Goal: Task Accomplishment & Management: Manage account settings

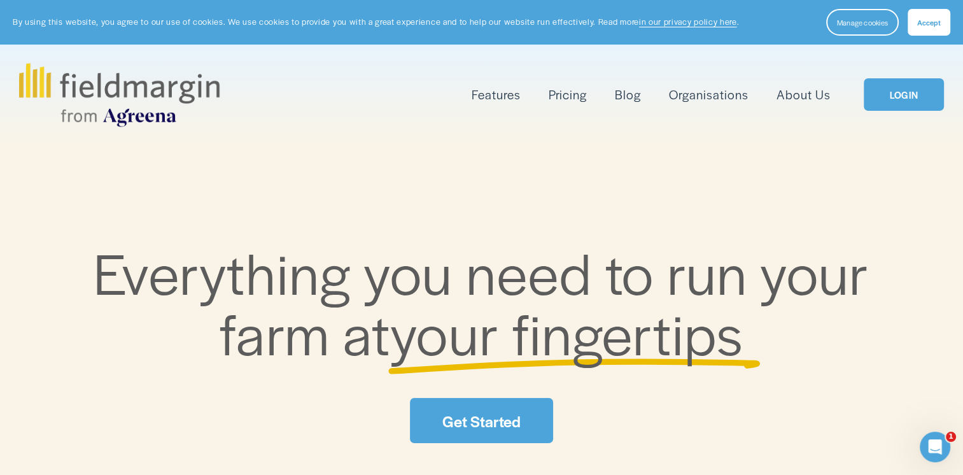
click at [881, 93] on link "LOGIN" at bounding box center [904, 94] width 80 height 32
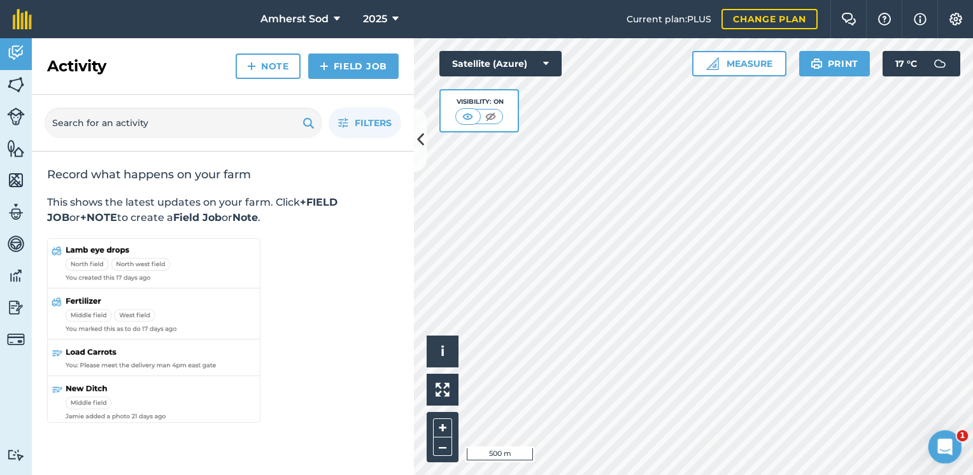
click at [941, 444] on icon "Open Intercom Messenger" at bounding box center [943, 445] width 21 height 21
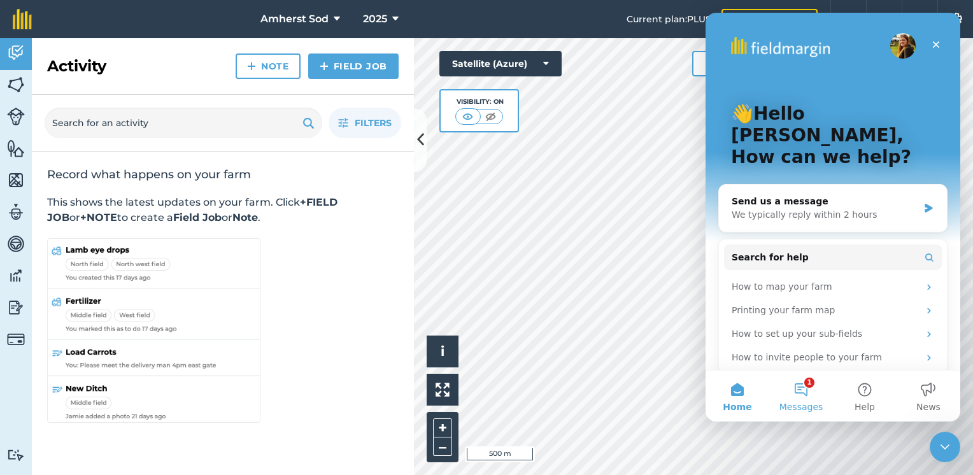
click at [804, 402] on span "Messages" at bounding box center [801, 406] width 44 height 9
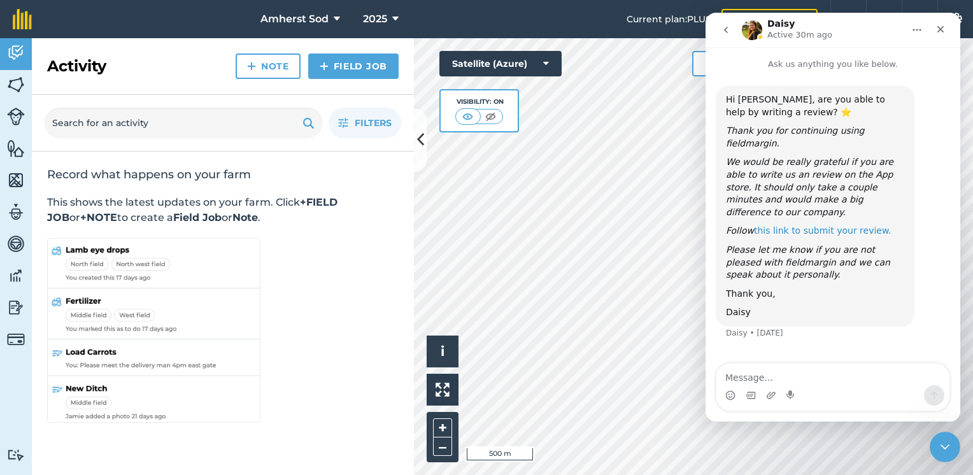
click at [818, 225] on link "this link to submit your review." at bounding box center [822, 230] width 137 height 10
click at [754, 29] on img "Intercom messenger" at bounding box center [752, 30] width 20 height 20
click at [726, 30] on icon "go back" at bounding box center [726, 30] width 10 height 10
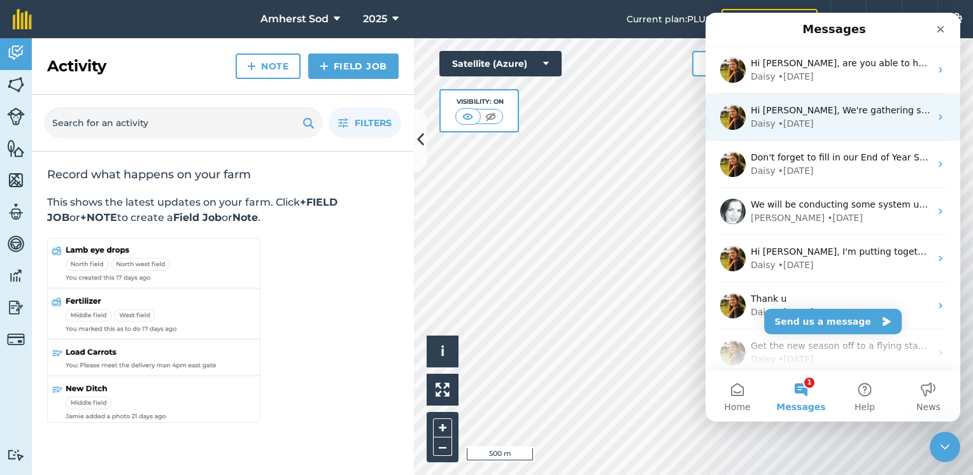
click at [766, 118] on div "Daisy" at bounding box center [762, 123] width 25 height 13
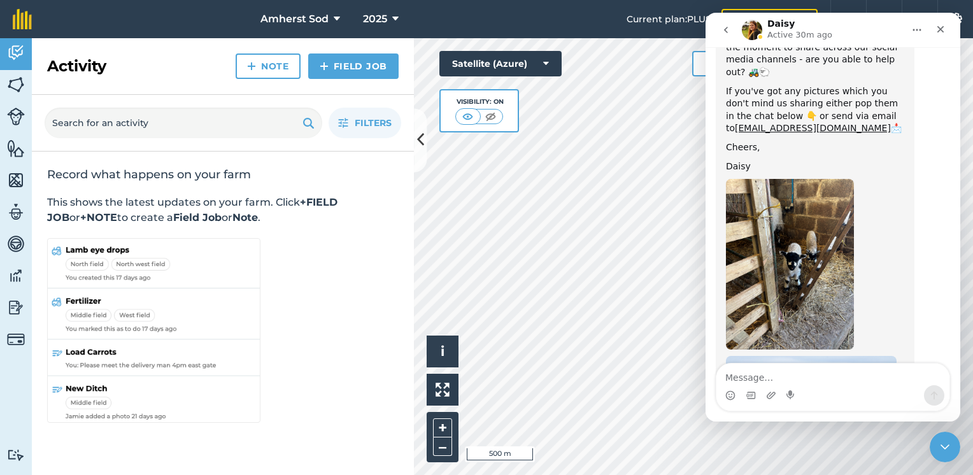
scroll to position [32, 0]
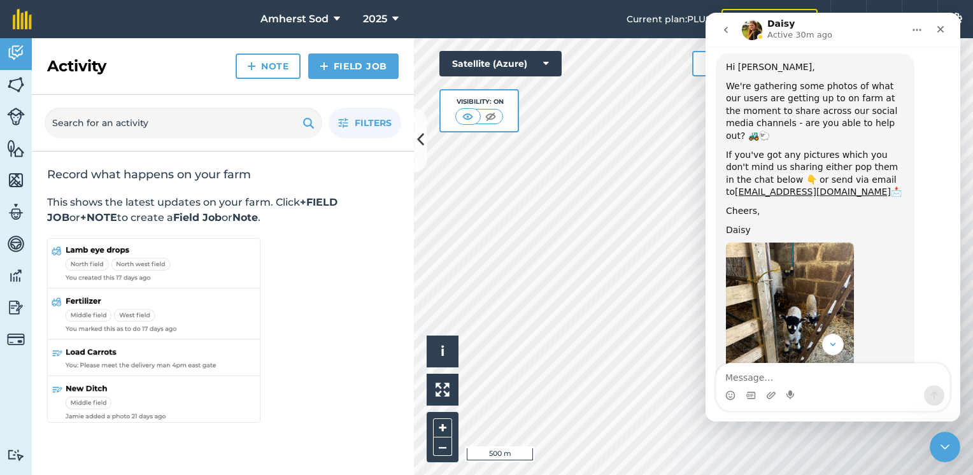
click at [721, 30] on icon "go back" at bounding box center [726, 30] width 10 height 10
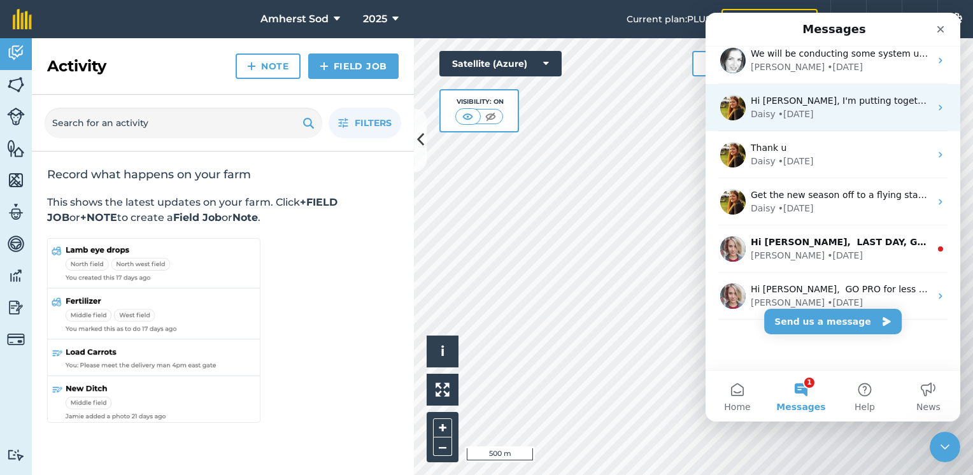
scroll to position [87, 0]
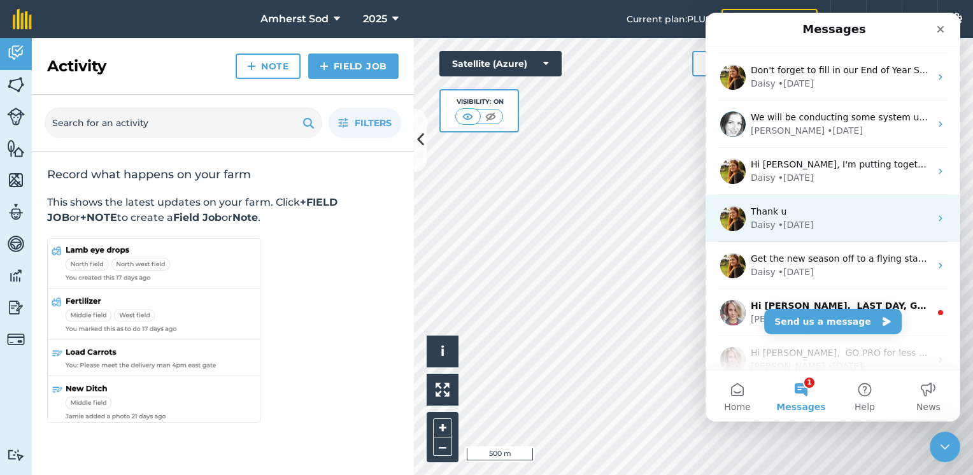
click at [777, 214] on span "Thank u" at bounding box center [768, 211] width 36 height 10
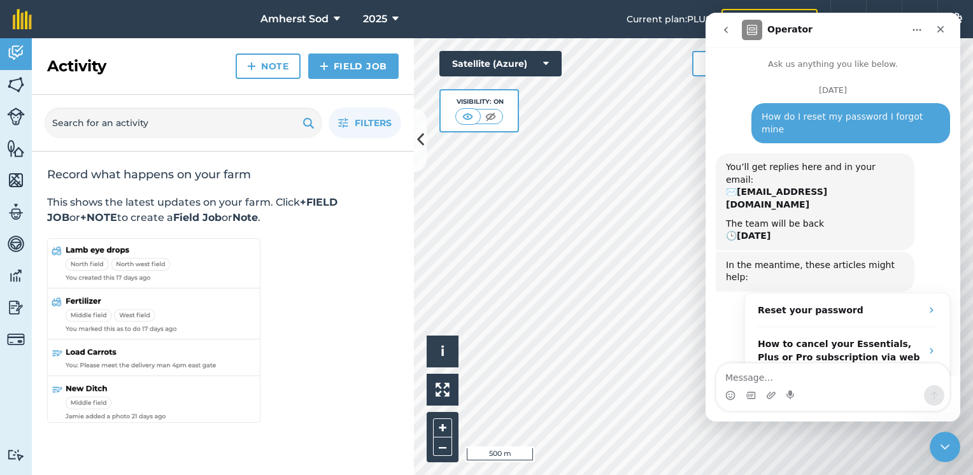
scroll to position [287, 0]
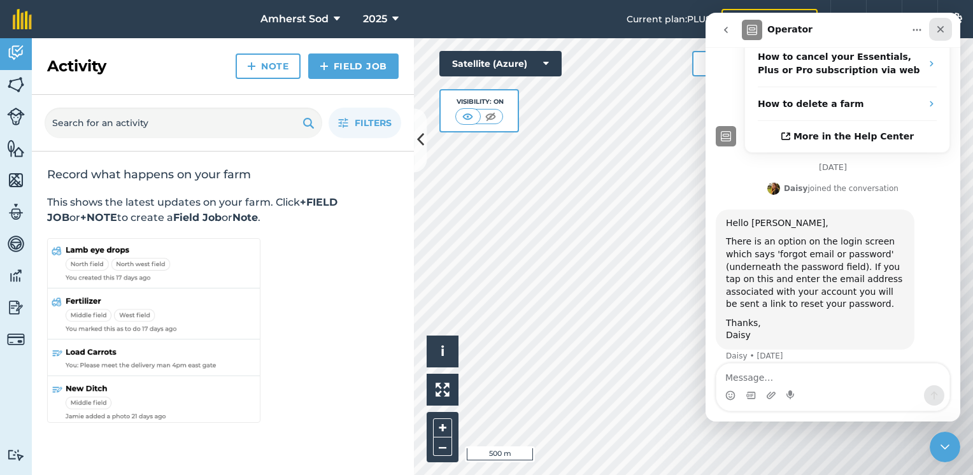
click at [940, 29] on icon "Close" at bounding box center [940, 29] width 7 height 7
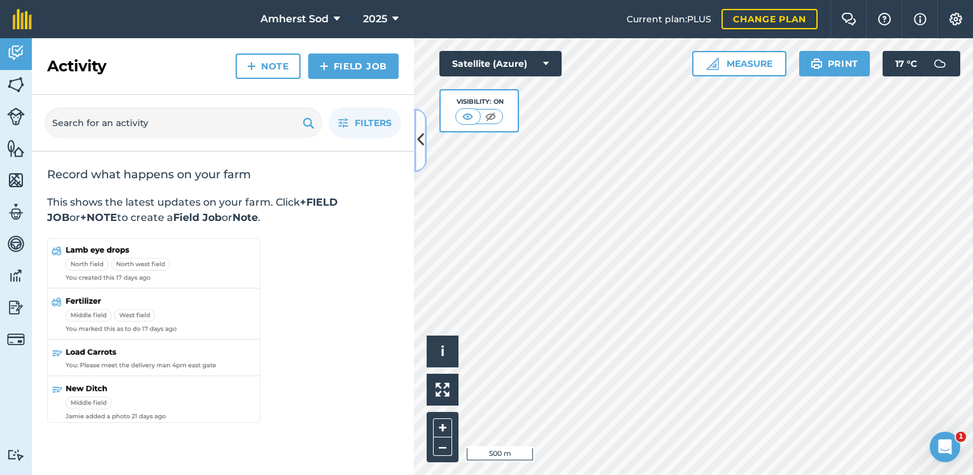
click at [420, 150] on icon at bounding box center [420, 140] width 7 height 22
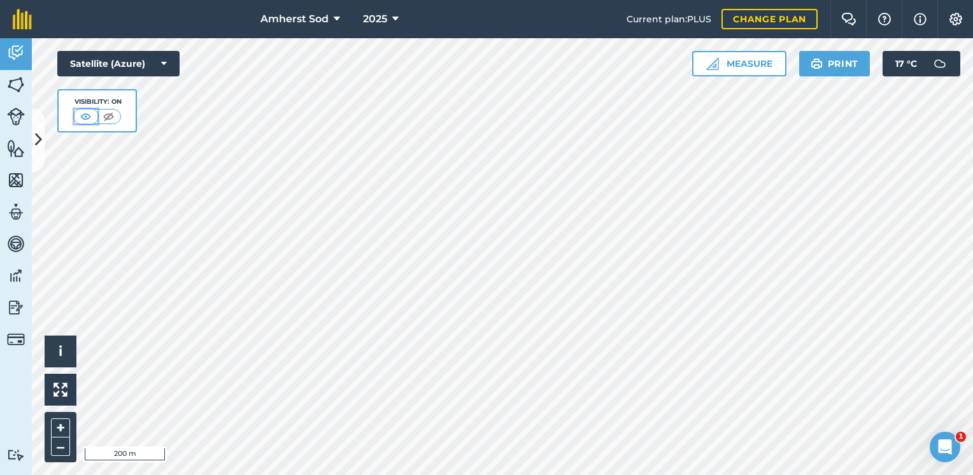
click at [85, 113] on img at bounding box center [86, 116] width 16 height 13
click at [106, 114] on img at bounding box center [109, 116] width 16 height 13
click at [88, 116] on img at bounding box center [86, 116] width 16 height 13
click at [65, 388] on img at bounding box center [60, 390] width 14 height 14
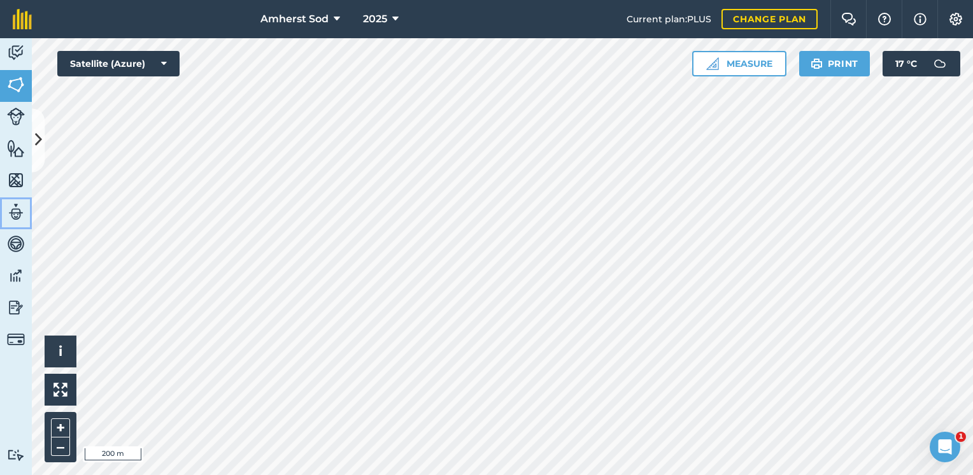
click at [15, 212] on img at bounding box center [16, 211] width 18 height 19
click at [13, 116] on img at bounding box center [16, 117] width 18 height 18
click at [10, 85] on img at bounding box center [16, 84] width 18 height 19
click at [521, 474] on html "Amherst Sod 2025 Current plan : PLUS Change plan Farm Chat Help Info Settings A…" at bounding box center [486, 237] width 973 height 475
